Goal: Task Accomplishment & Management: Use online tool/utility

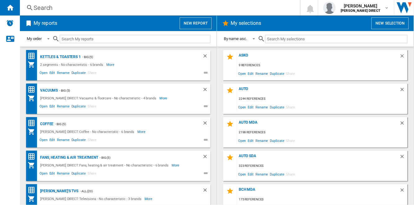
click at [189, 25] on button "New report" at bounding box center [196, 23] width 32 height 12
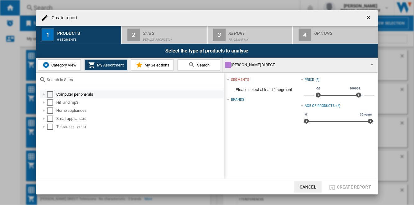
click at [50, 94] on div "Select" at bounding box center [50, 94] width 6 height 6
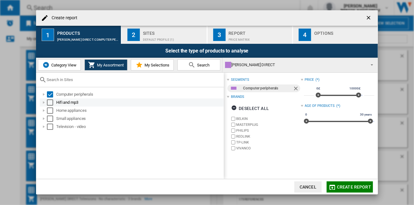
click at [50, 102] on div "Select" at bounding box center [50, 103] width 6 height 6
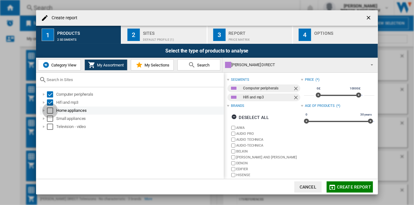
click at [50, 110] on div "Select" at bounding box center [50, 111] width 6 height 6
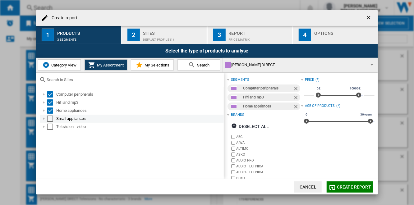
click at [50, 118] on div "Select" at bounding box center [50, 119] width 6 height 6
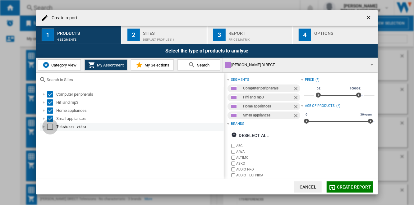
click at [50, 125] on div "Select" at bounding box center [50, 127] width 6 height 6
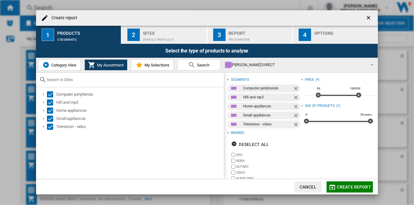
click at [158, 36] on div "Default profile (1)" at bounding box center [173, 38] width 61 height 7
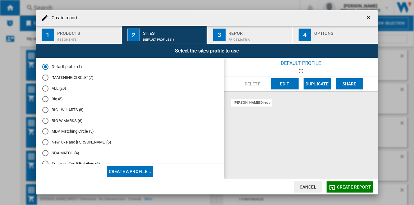
click at [54, 89] on md-radio-button "ALL (20)" at bounding box center [130, 89] width 176 height 6
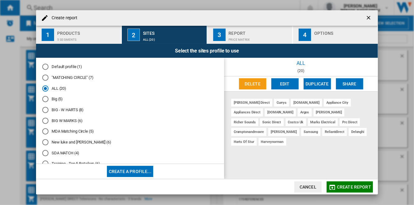
click at [348, 189] on button "Create report" at bounding box center [350, 187] width 46 height 11
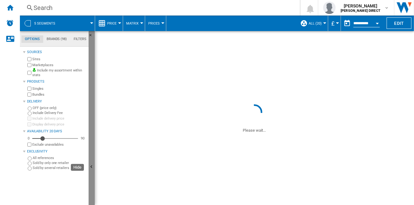
click at [94, 112] on button "Hide" at bounding box center [92, 167] width 6 height 273
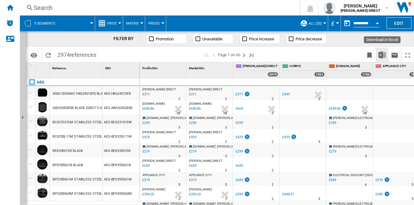
click at [385, 56] on img "Download in Excel" at bounding box center [382, 54] width 7 height 7
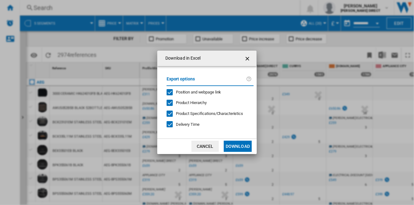
click at [206, 93] on span "Position and webpage link" at bounding box center [198, 92] width 45 height 5
click at [200, 105] on span "Product Hierarchy" at bounding box center [191, 102] width 31 height 5
click at [200, 114] on span "Product Specifications/Characteristics" at bounding box center [209, 113] width 67 height 5
click at [195, 125] on span "Delivery Time" at bounding box center [188, 124] width 24 height 5
click at [242, 149] on button "Download" at bounding box center [238, 146] width 28 height 11
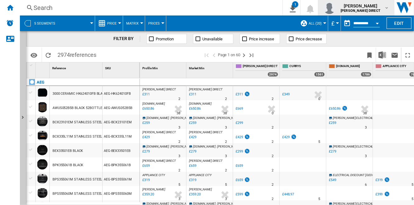
click at [385, 9] on md-icon "button" at bounding box center [387, 7] width 5 height 5
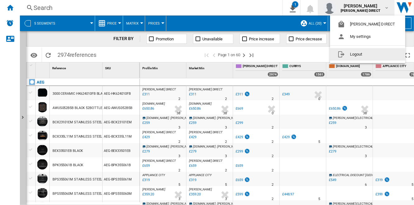
click at [366, 56] on button "Logout" at bounding box center [367, 54] width 75 height 12
